Goal: Task Accomplishment & Management: Use online tool/utility

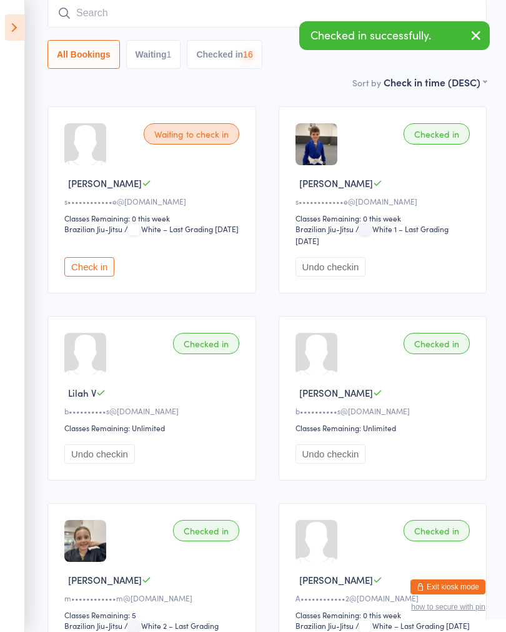
click at [85, 264] on button "Check in" at bounding box center [89, 266] width 50 height 19
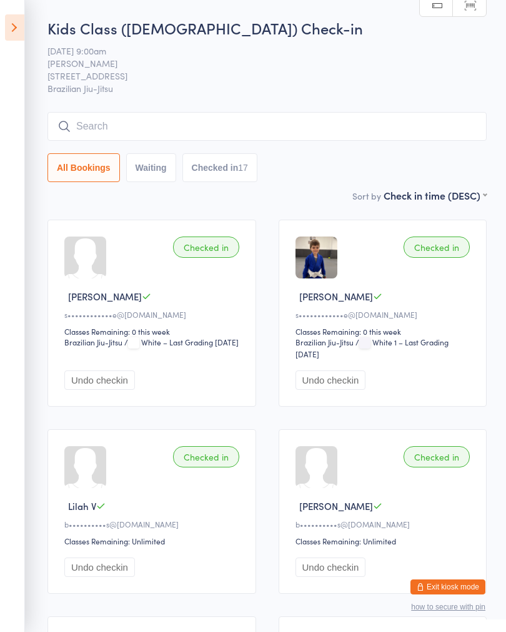
click at [19, 28] on icon at bounding box center [14, 27] width 19 height 26
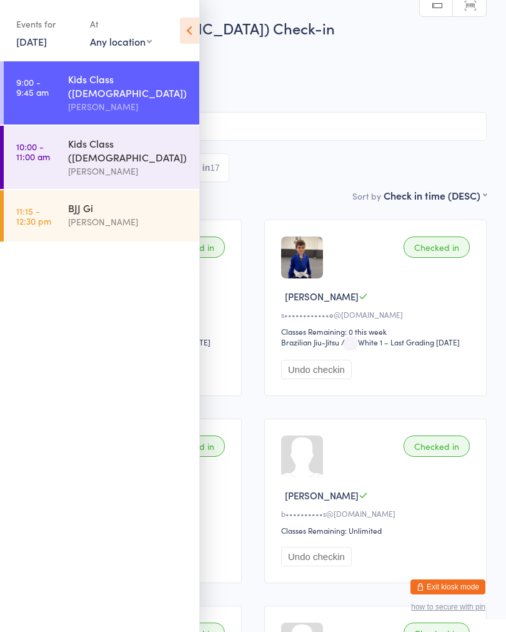
click at [57, 136] on link "10:00 - 11:00 am Kids Class ([DEMOGRAPHIC_DATA]) [PERSON_NAME]" at bounding box center [102, 157] width 196 height 63
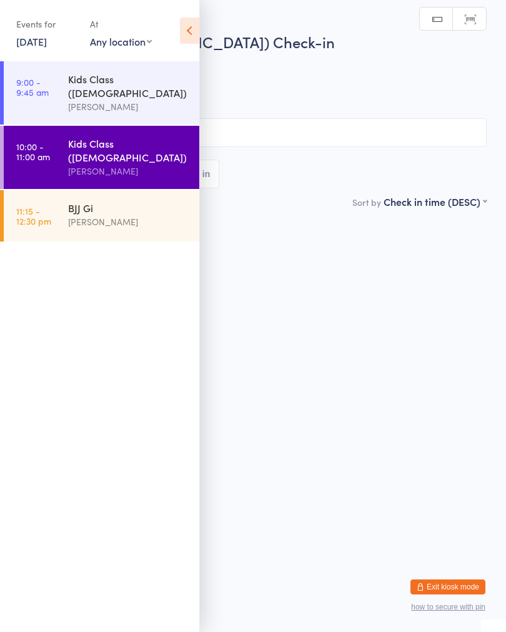
click at [194, 29] on icon at bounding box center [189, 31] width 19 height 26
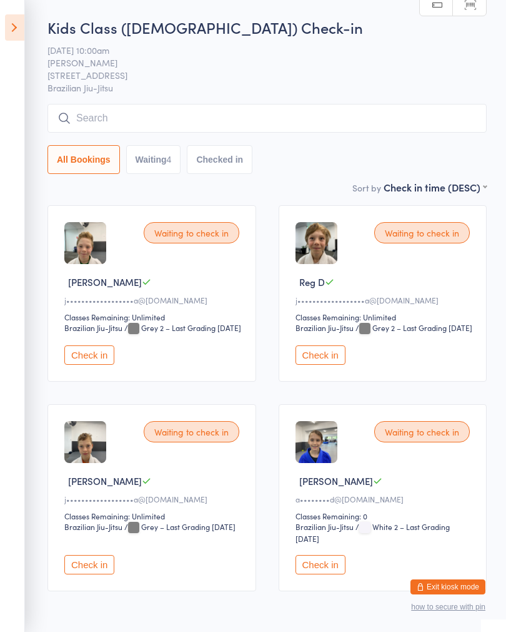
scroll to position [73, 0]
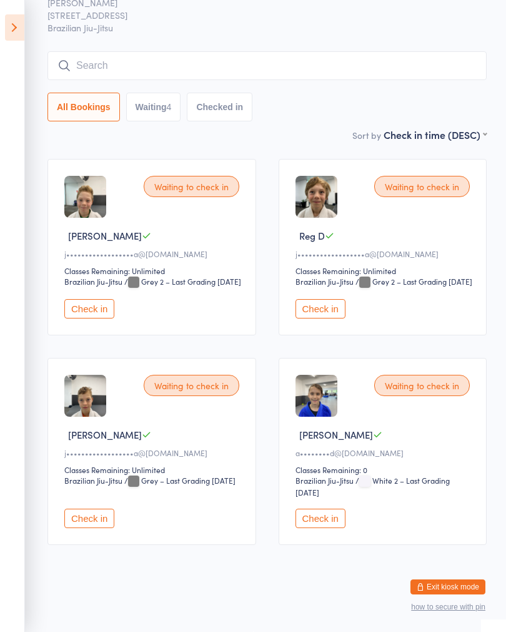
click at [333, 62] on input "search" at bounding box center [268, 65] width 440 height 29
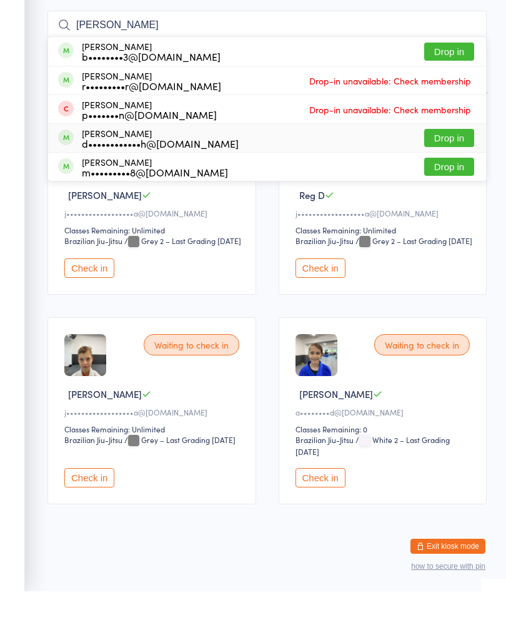
type input "[PERSON_NAME]"
click at [264, 164] on div "[PERSON_NAME] d••••••••••••h@[DOMAIN_NAME] Drop in" at bounding box center [267, 178] width 438 height 28
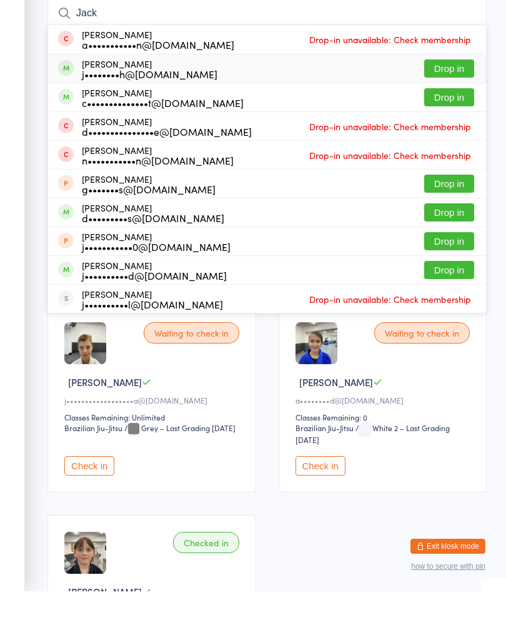
type input "Jack"
click at [256, 95] on div "[PERSON_NAME] j••••••••h@[DOMAIN_NAME] Drop in" at bounding box center [267, 109] width 438 height 28
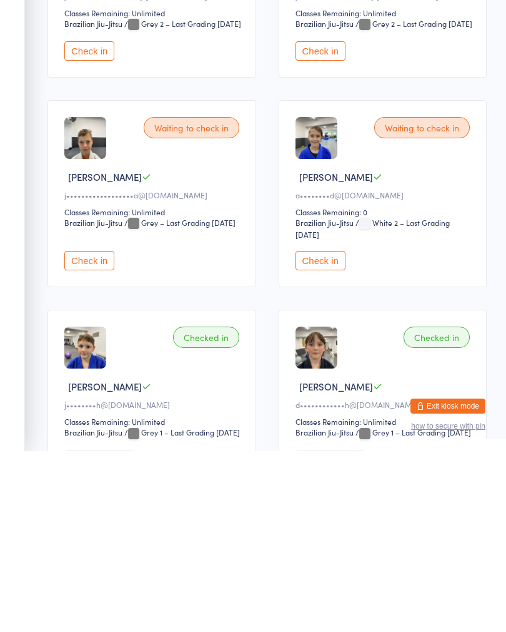
scroll to position [139, 0]
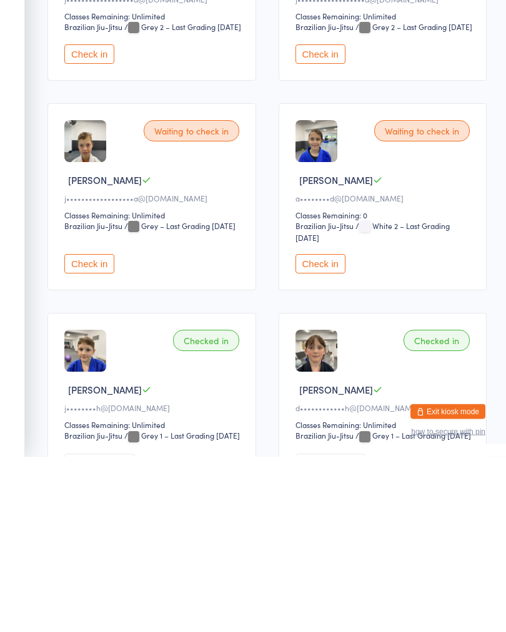
click at [325, 430] on button "Check in" at bounding box center [321, 439] width 50 height 19
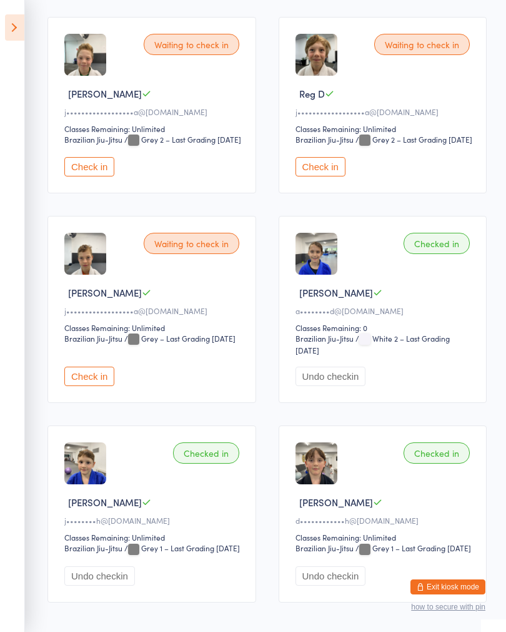
scroll to position [192, 0]
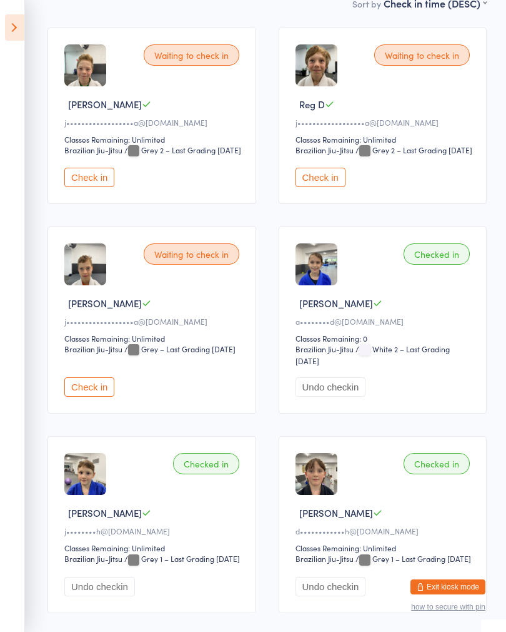
click at [323, 187] on button "Check in" at bounding box center [321, 177] width 50 height 19
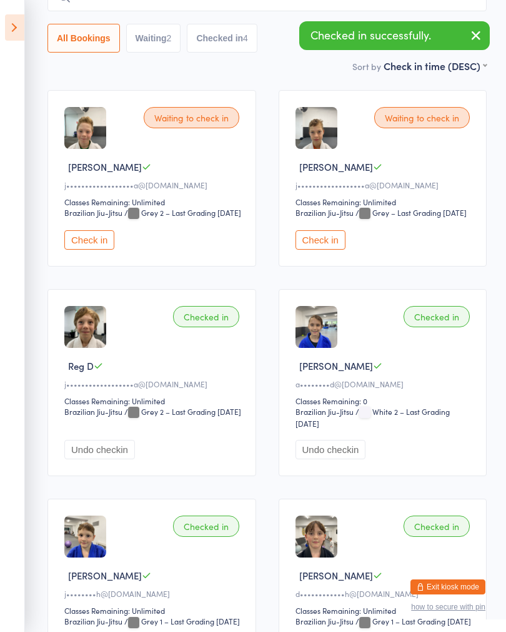
scroll to position [0, 0]
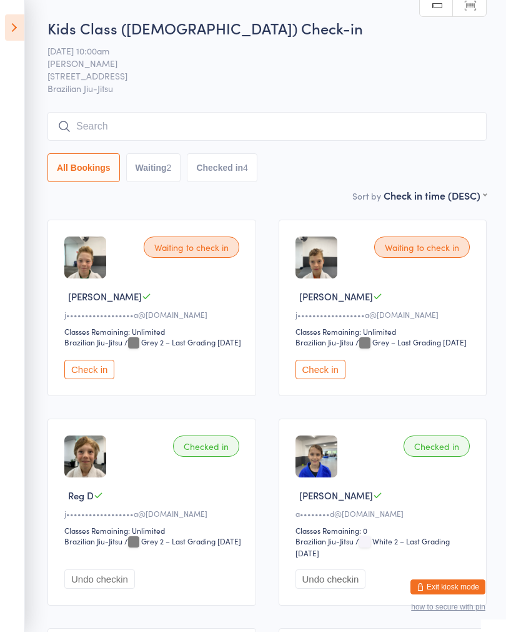
click at [266, 134] on input "search" at bounding box center [268, 126] width 440 height 29
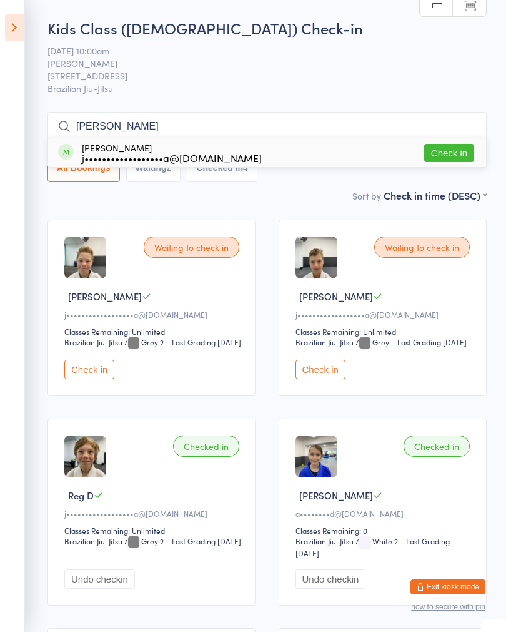
type input "[PERSON_NAME]"
click at [95, 379] on button "Check in" at bounding box center [89, 369] width 50 height 19
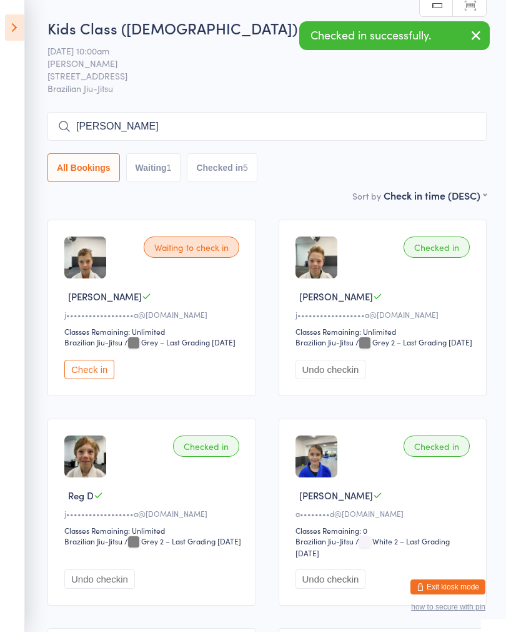
click at [101, 370] on div "Waiting to check in [PERSON_NAME] D j••••••••••••••••••a@[DOMAIN_NAME] Classes …" at bounding box center [152, 307] width 209 height 176
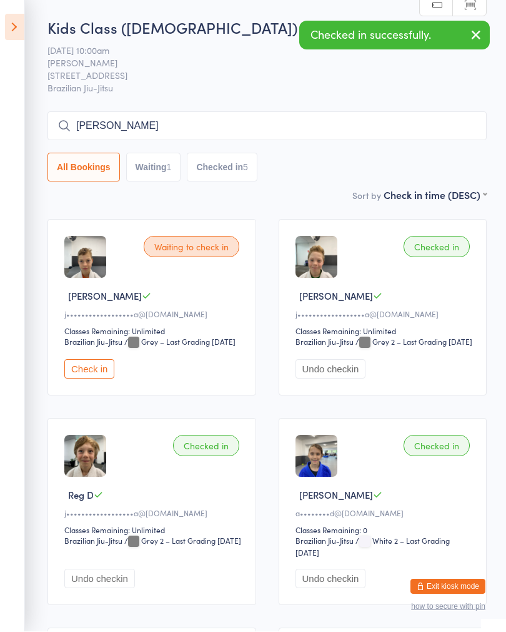
click at [114, 379] on button "Check in" at bounding box center [89, 369] width 50 height 19
